Goal: Check status: Check status

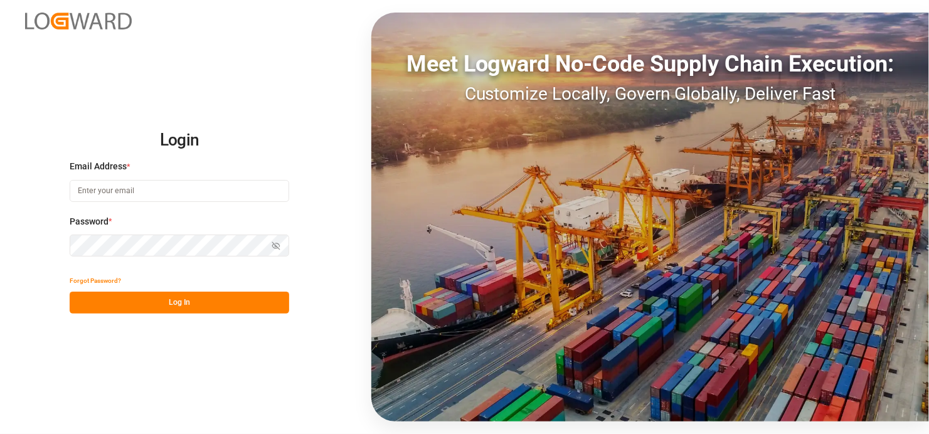
type input "[EMAIL_ADDRESS][DOMAIN_NAME]"
click at [192, 305] on button "Log In" at bounding box center [180, 303] width 220 height 22
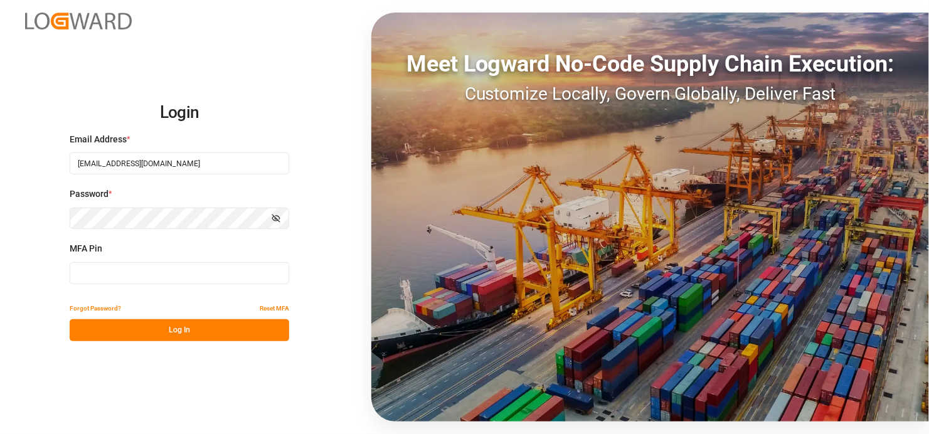
click at [149, 272] on input at bounding box center [180, 273] width 220 height 22
type input "867803"
click at [184, 331] on button "Log In" at bounding box center [180, 330] width 220 height 22
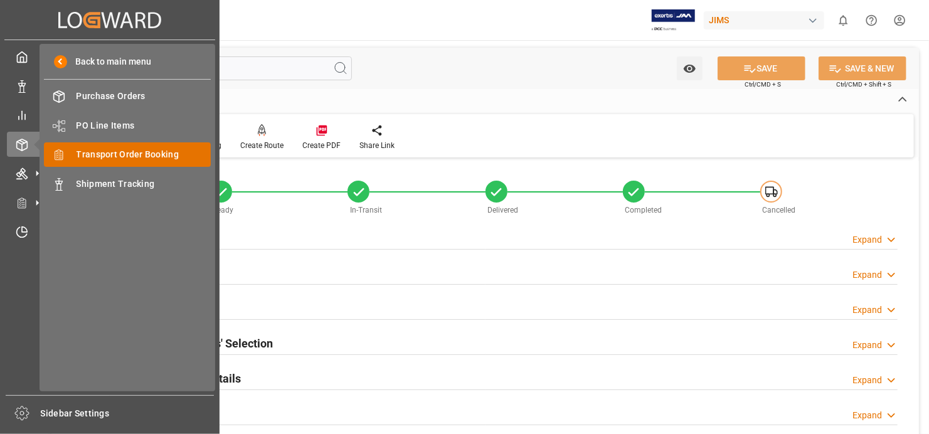
click at [129, 150] on span "Transport Order Booking" at bounding box center [144, 154] width 135 height 13
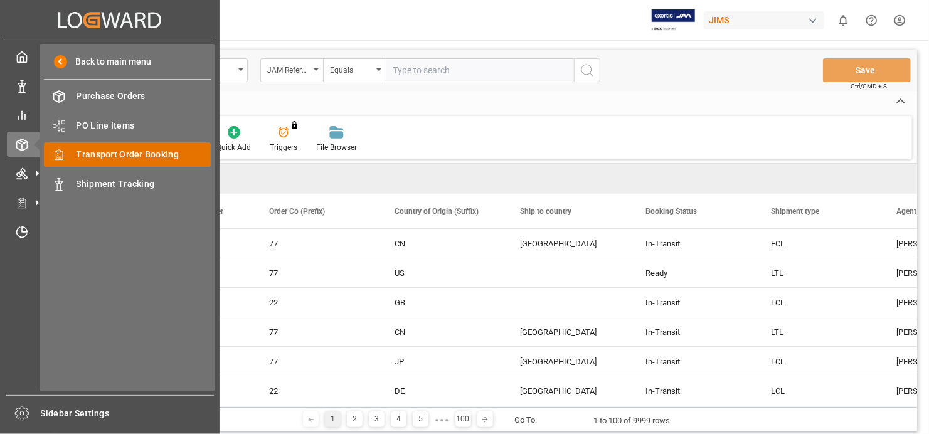
click at [172, 151] on span "Transport Order Booking" at bounding box center [144, 154] width 135 height 13
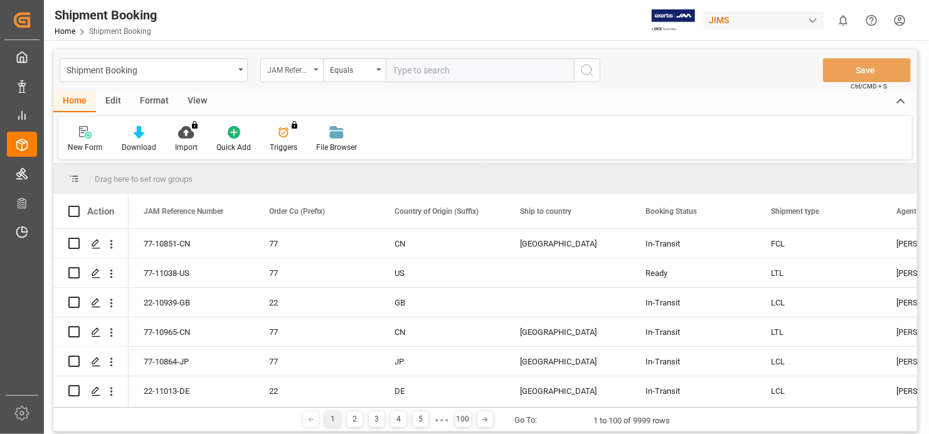
click at [314, 68] on icon "open menu" at bounding box center [316, 69] width 5 height 3
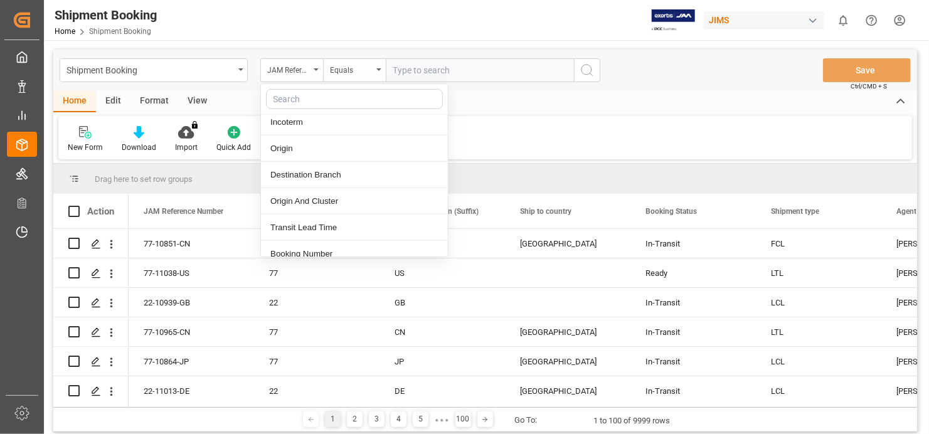
scroll to position [502, 0]
click at [332, 220] on div "Booking Number" at bounding box center [354, 232] width 187 height 26
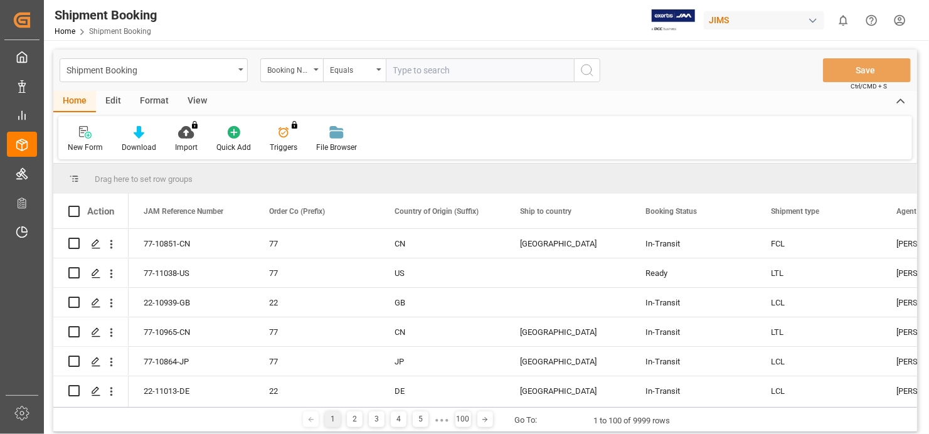
click at [500, 71] on input "text" at bounding box center [480, 70] width 188 height 24
paste input "1Z8026RA0453034543"
type input "1Z8026RA0453034543"
click at [589, 71] on icon "search button" at bounding box center [587, 70] width 15 height 15
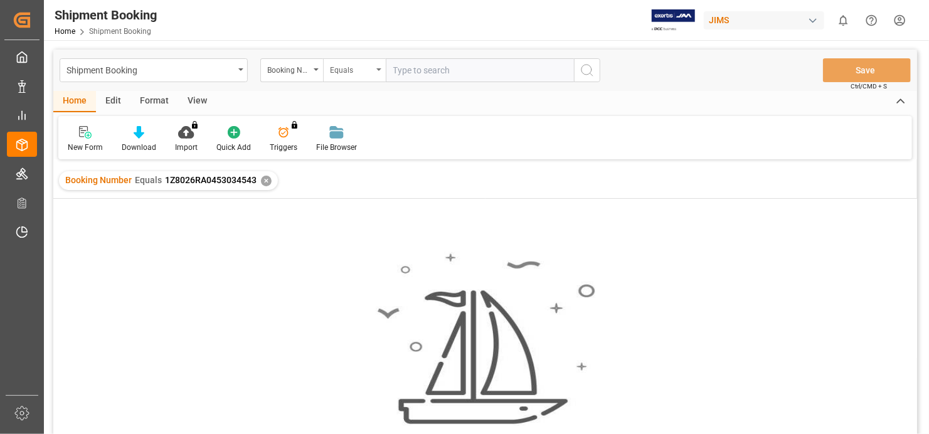
click at [377, 67] on div "Equals" at bounding box center [354, 70] width 63 height 24
drag, startPoint x: 365, startPoint y: 156, endPoint x: 378, endPoint y: 149, distance: 14.0
click at [366, 154] on div "Fuzzy search" at bounding box center [417, 154] width 187 height 26
click at [267, 176] on div "✕" at bounding box center [266, 181] width 11 height 11
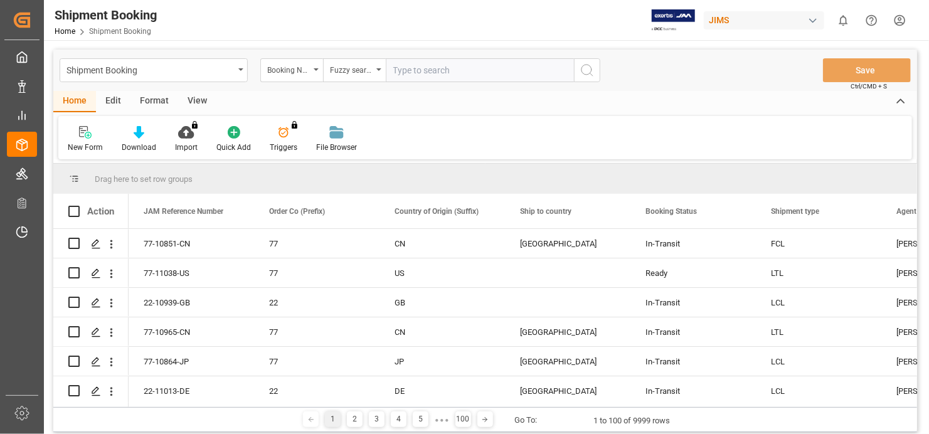
click at [401, 68] on input "text" at bounding box center [480, 70] width 188 height 24
paste input "1Z8026RA0453034543"
type input "1Z8026RA0453034543"
click at [586, 69] on icon "search button" at bounding box center [587, 70] width 15 height 15
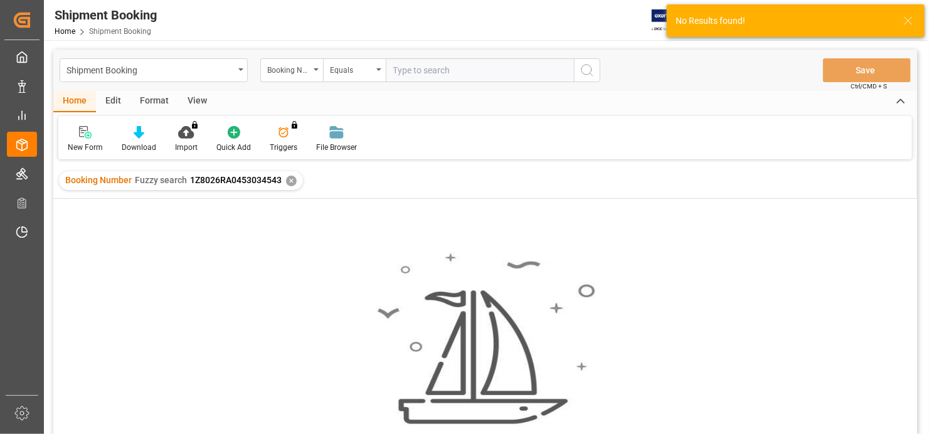
click at [289, 181] on div "✕" at bounding box center [291, 181] width 11 height 11
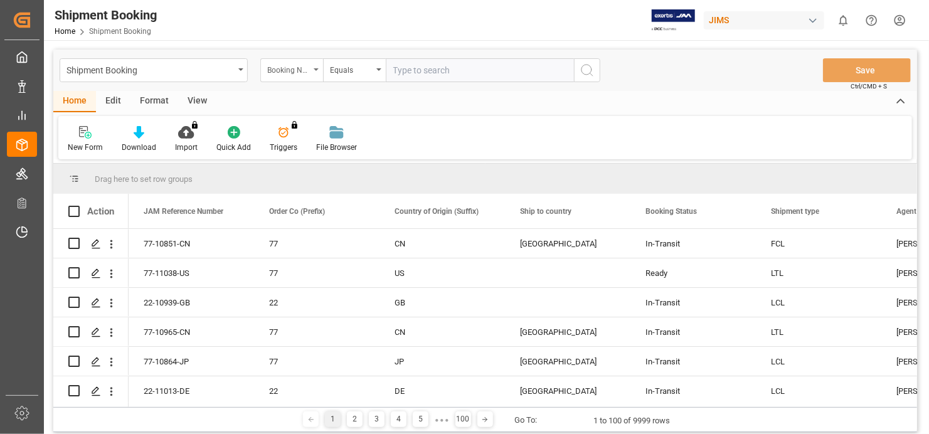
click at [310, 68] on div "Booking Number" at bounding box center [291, 70] width 63 height 24
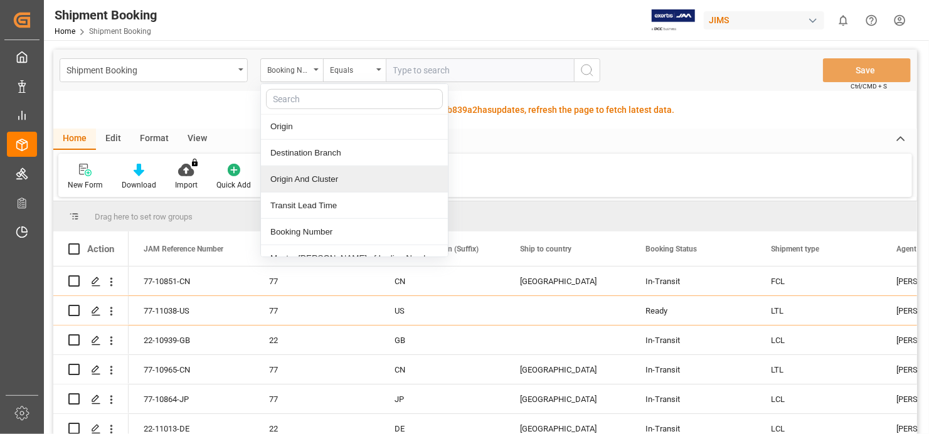
scroll to position [502, 0]
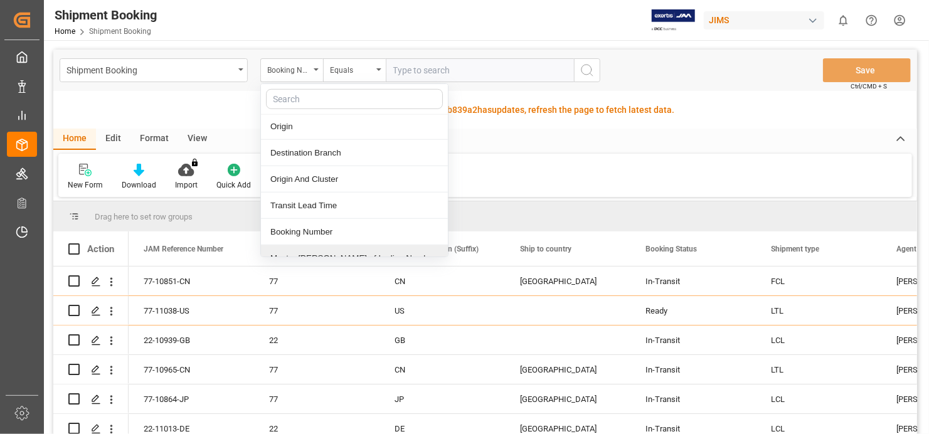
click at [736, 91] on div "Fetch latest updates Highlighted row with code: 6f7c42b839a2 6f7c42b839a2 has u…" at bounding box center [485, 110] width 864 height 38
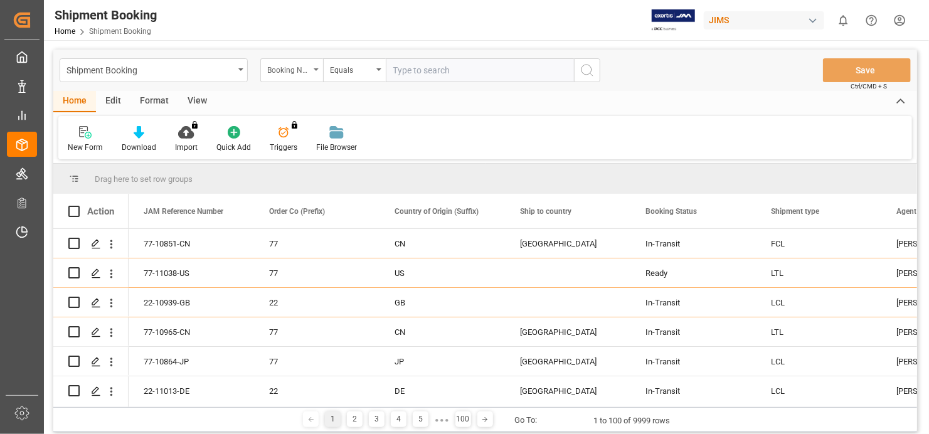
click at [317, 71] on div "Booking Number" at bounding box center [291, 70] width 63 height 24
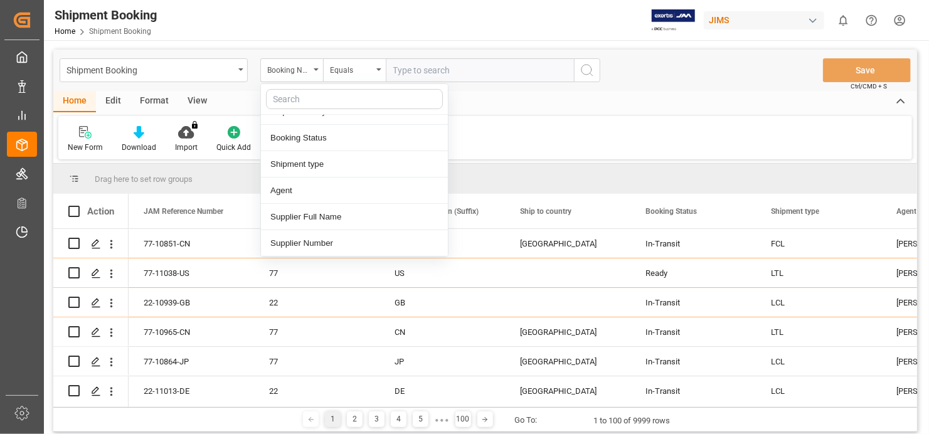
scroll to position [125, 0]
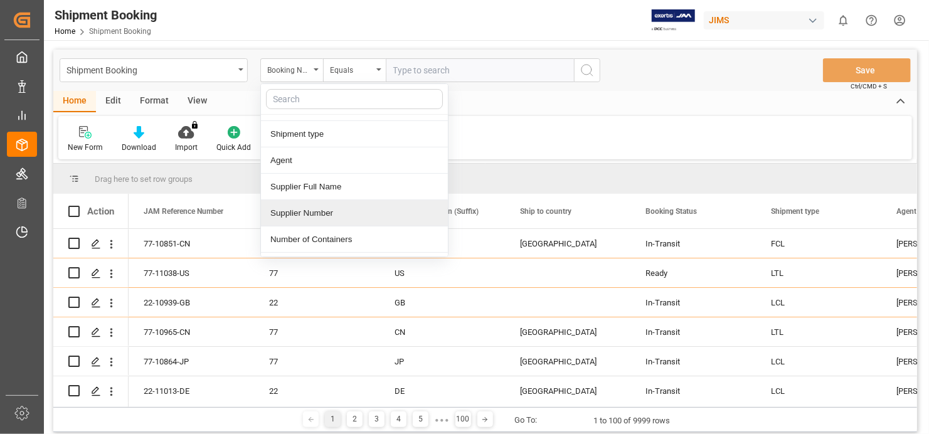
click at [354, 209] on div "Supplier Number" at bounding box center [354, 213] width 187 height 26
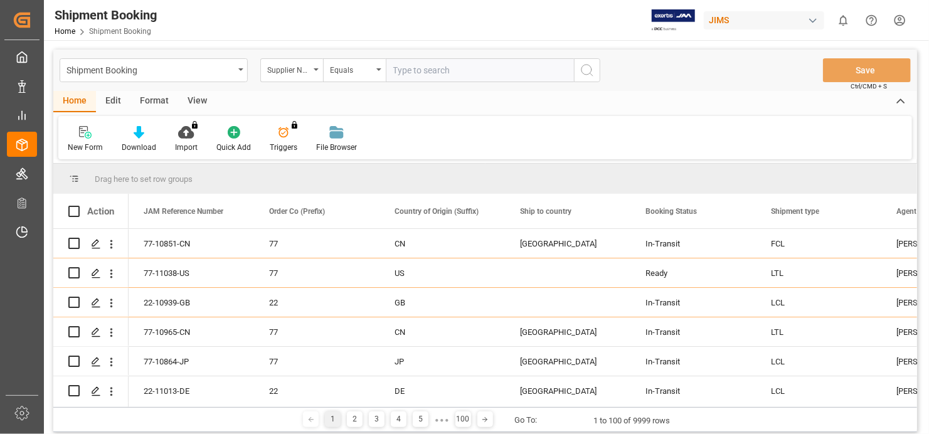
click at [464, 67] on input "text" at bounding box center [480, 70] width 188 height 24
paste input "529486"
type input "529486"
click at [592, 68] on circle "search button" at bounding box center [586, 70] width 10 height 10
